Goal: Information Seeking & Learning: Learn about a topic

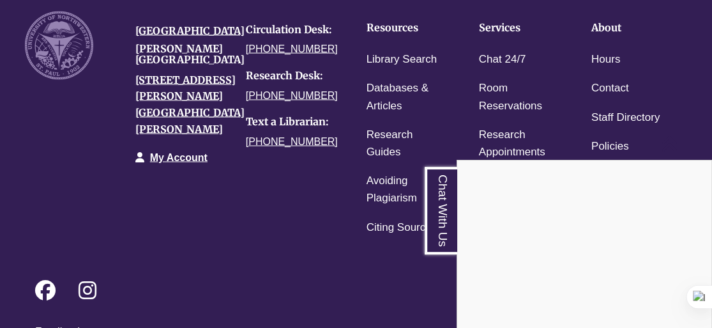
scroll to position [1178, 0]
click at [370, 323] on p "Feedback" at bounding box center [361, 331] width 652 height 17
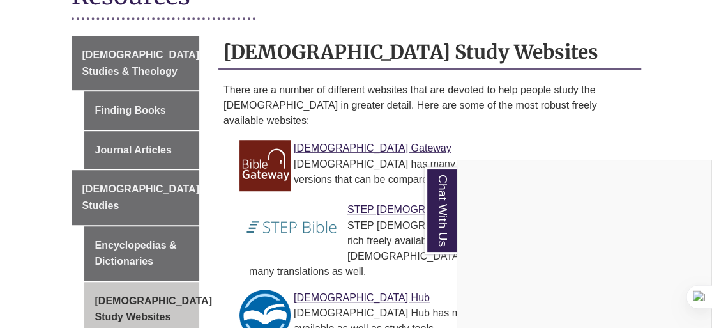
scroll to position [371, 0]
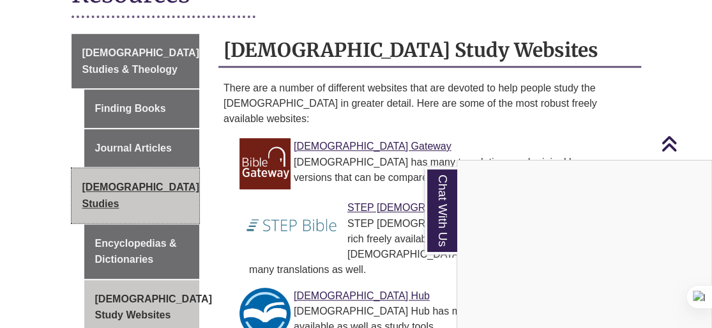
click at [144, 181] on span "[DEMOGRAPHIC_DATA] Studies" at bounding box center [140, 194] width 117 height 27
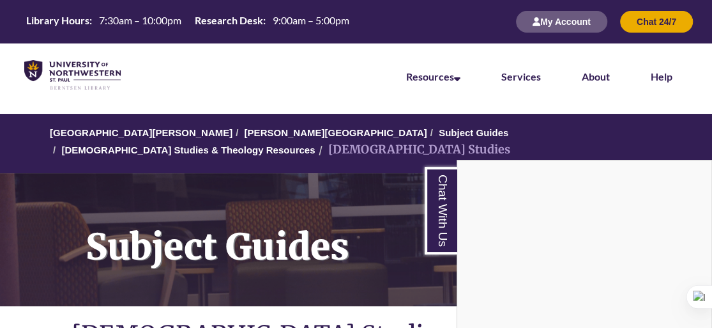
click at [370, 273] on div "Chat With Us" at bounding box center [356, 164] width 712 height 328
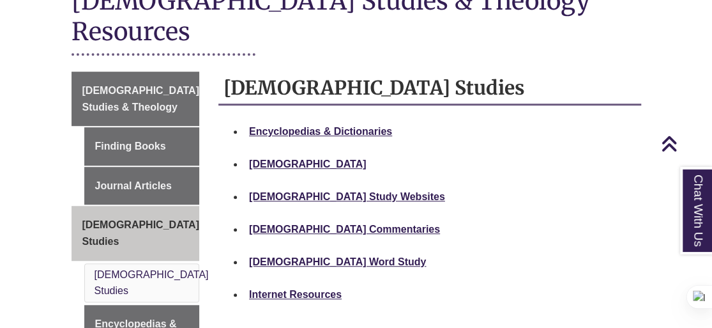
scroll to position [335, 0]
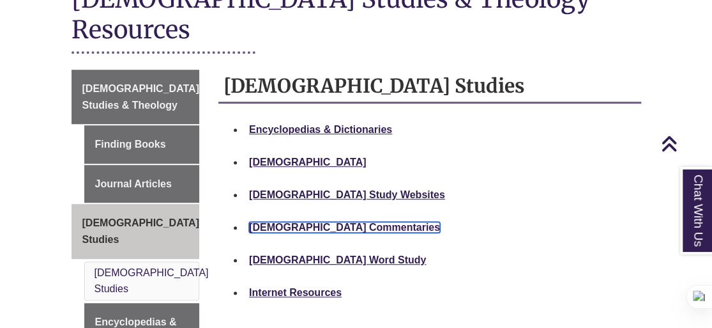
click at [314, 222] on strong "[DEMOGRAPHIC_DATA] Commentaries" at bounding box center [344, 227] width 191 height 11
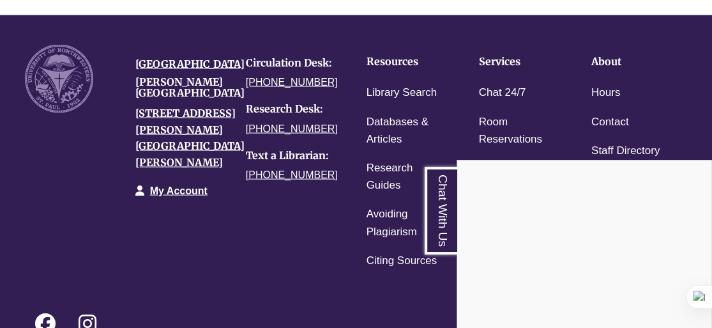
scroll to position [1282, 0]
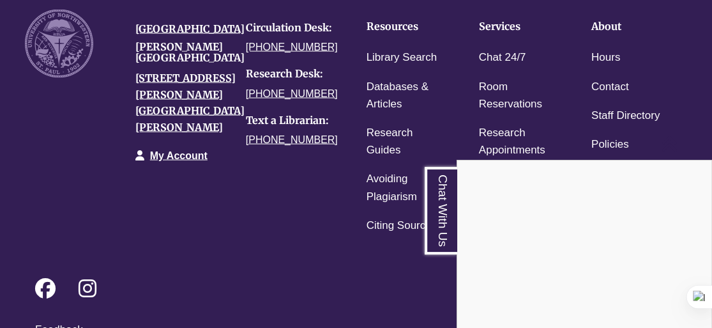
click at [426, 311] on div "Chat With Us" at bounding box center [356, 164] width 712 height 328
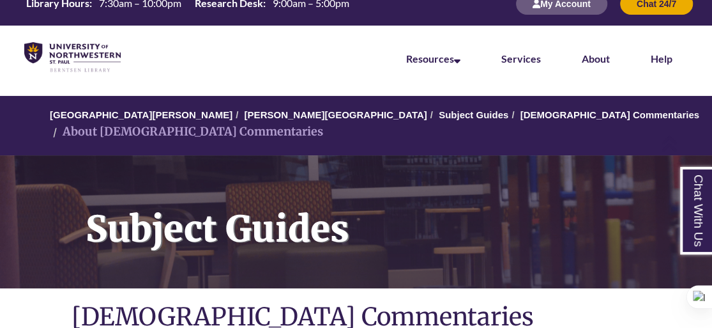
scroll to position [0, 0]
